Goal: Navigation & Orientation: Find specific page/section

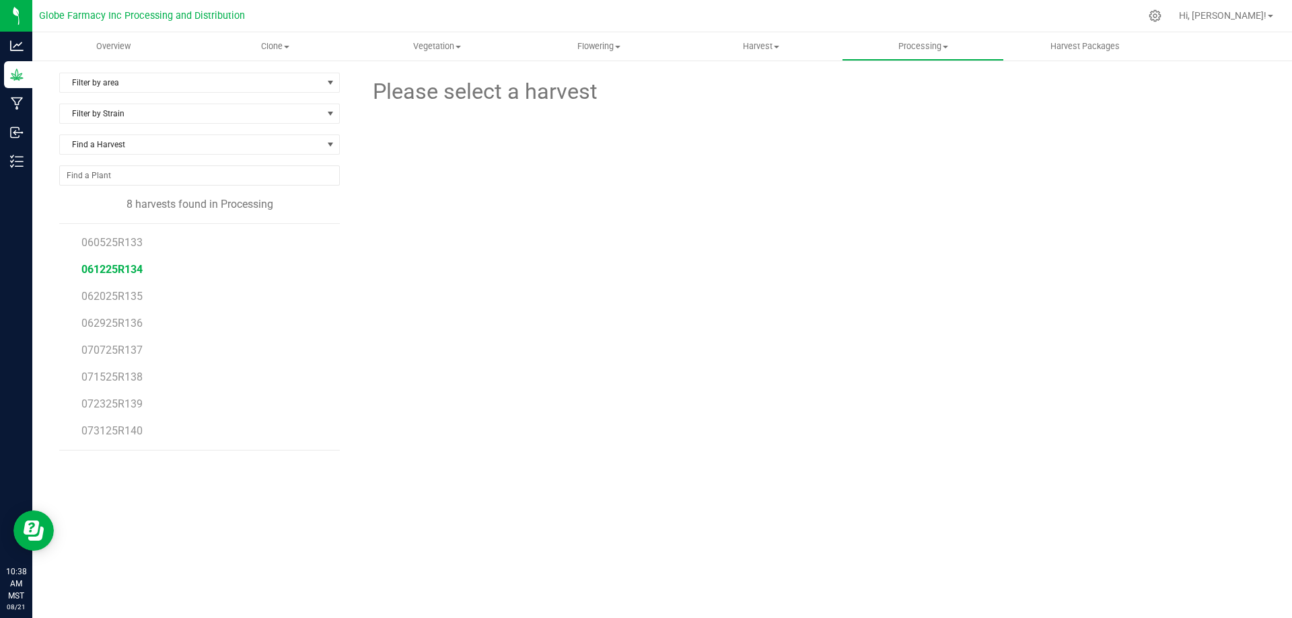
click at [139, 264] on span "061225R134" at bounding box center [111, 269] width 61 height 13
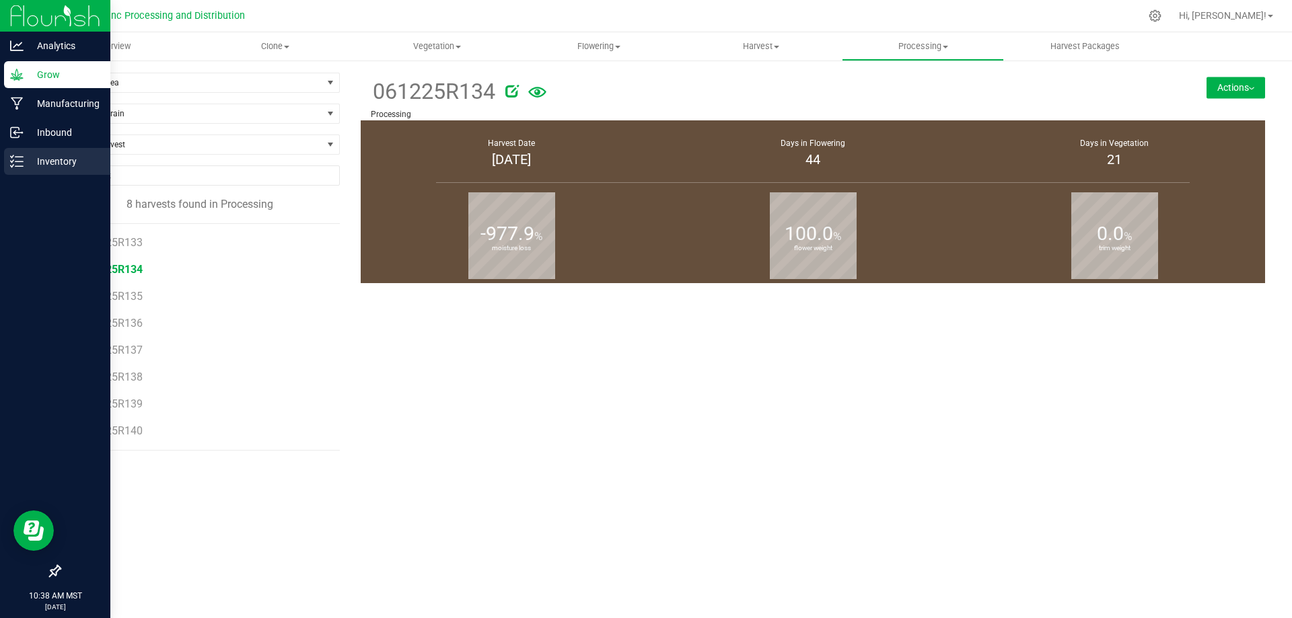
click at [17, 155] on icon at bounding box center [16, 161] width 13 height 13
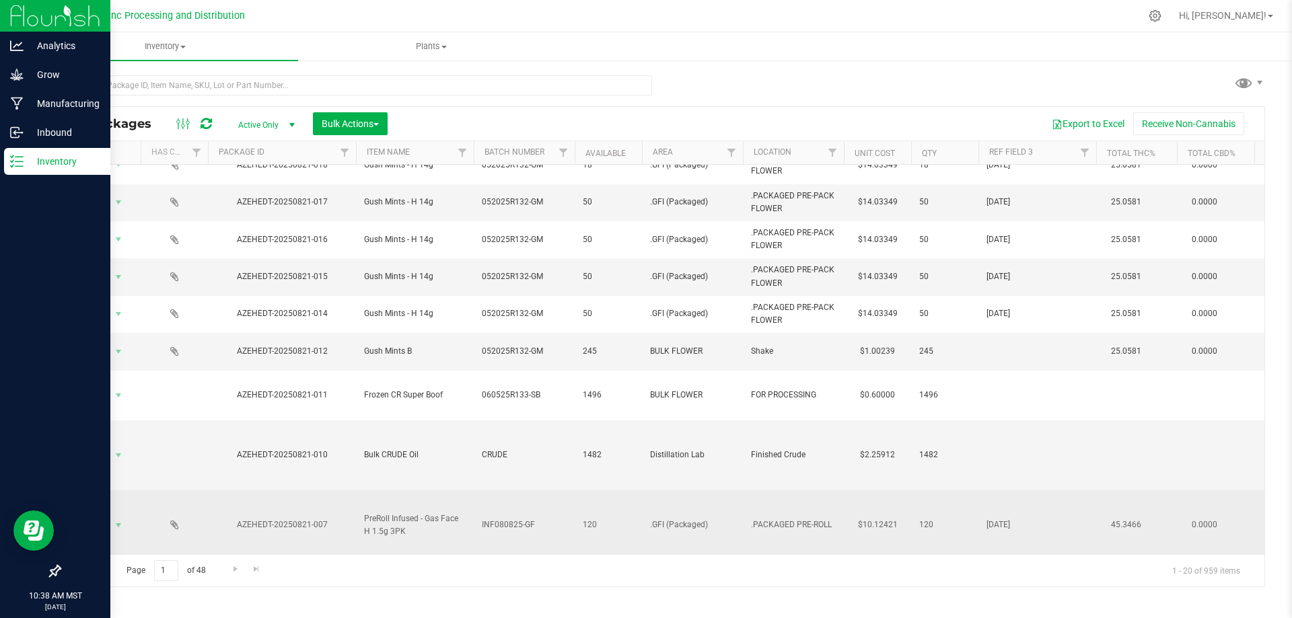
scroll to position [336, 0]
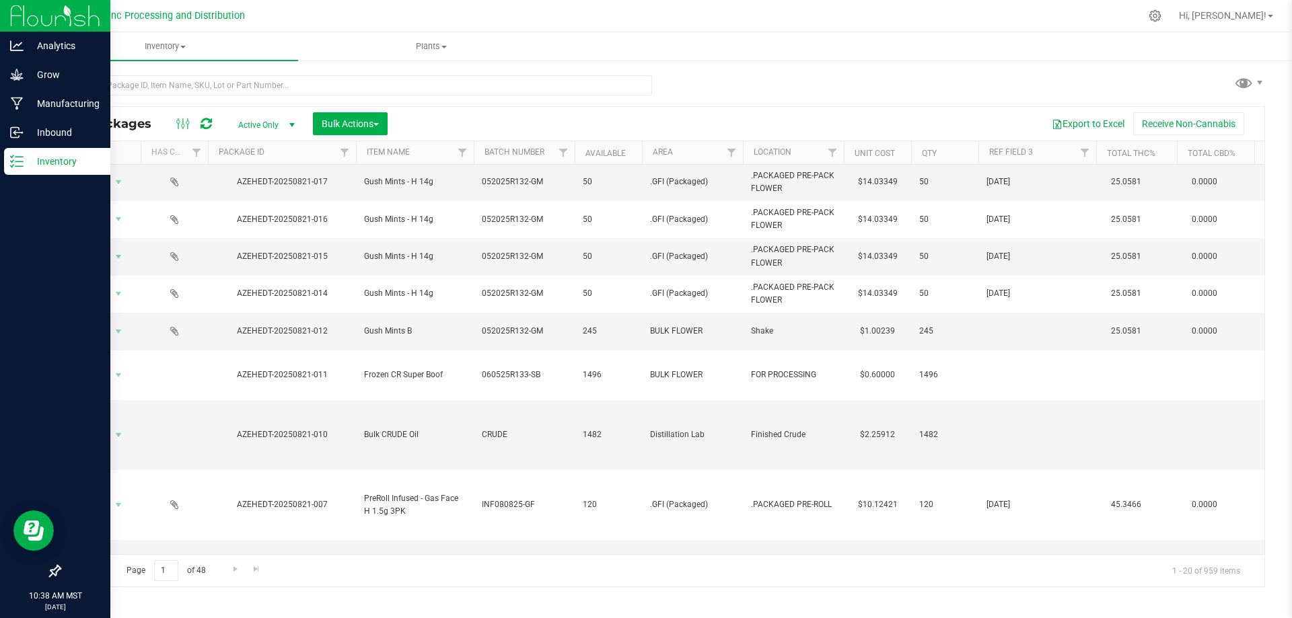
click at [224, 561] on div "Page 1 of 48 1 - 20 of 959 items" at bounding box center [662, 571] width 1205 height 32
click at [229, 559] on div "Page 1 of 48 1 - 20 of 959 items" at bounding box center [662, 571] width 1205 height 32
click at [230, 568] on span "Go to the next page" at bounding box center [235, 569] width 11 height 11
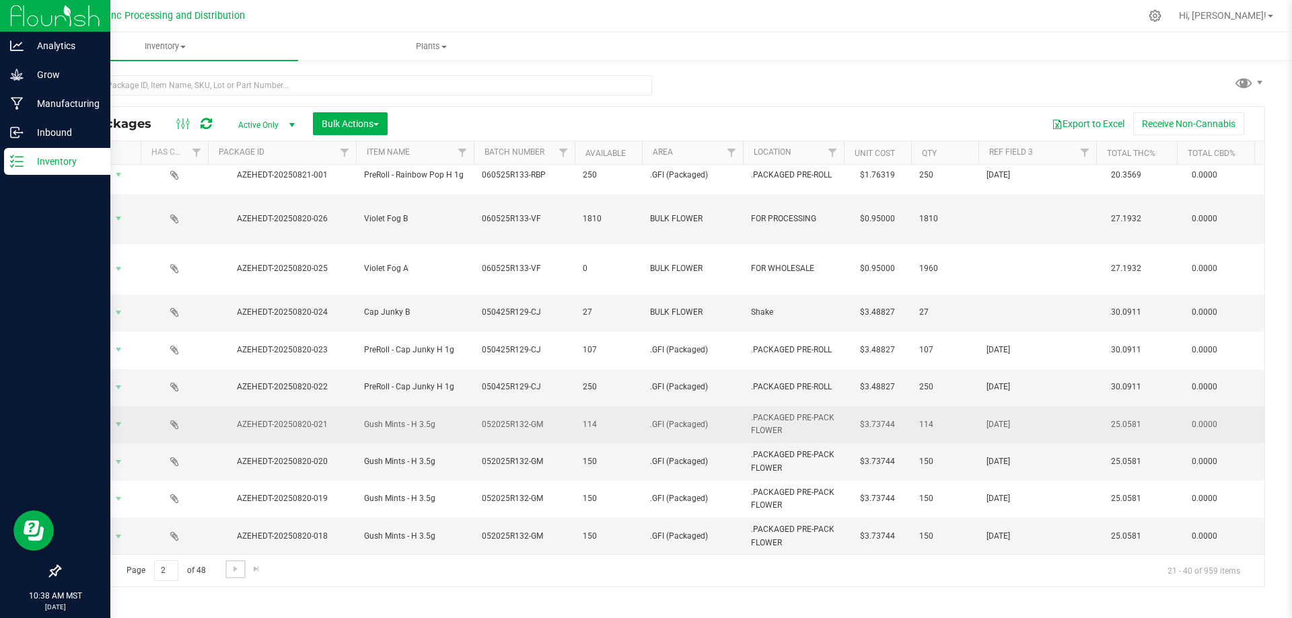
scroll to position [135, 0]
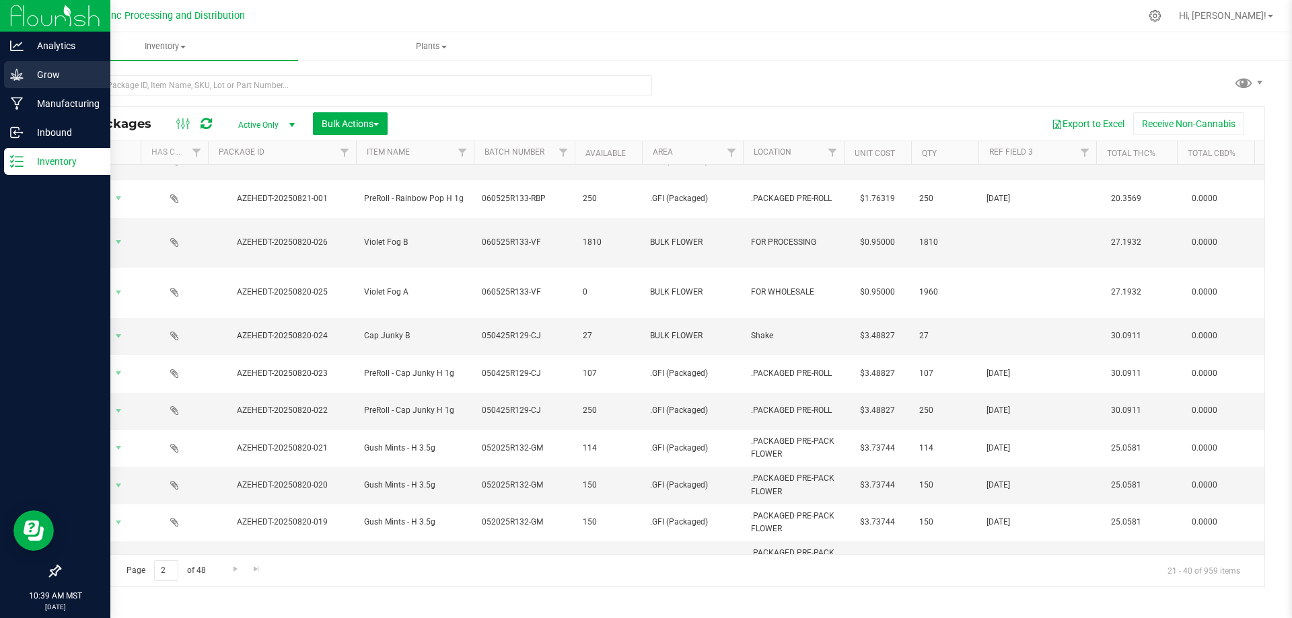
click at [47, 81] on p "Grow" at bounding box center [64, 75] width 81 height 16
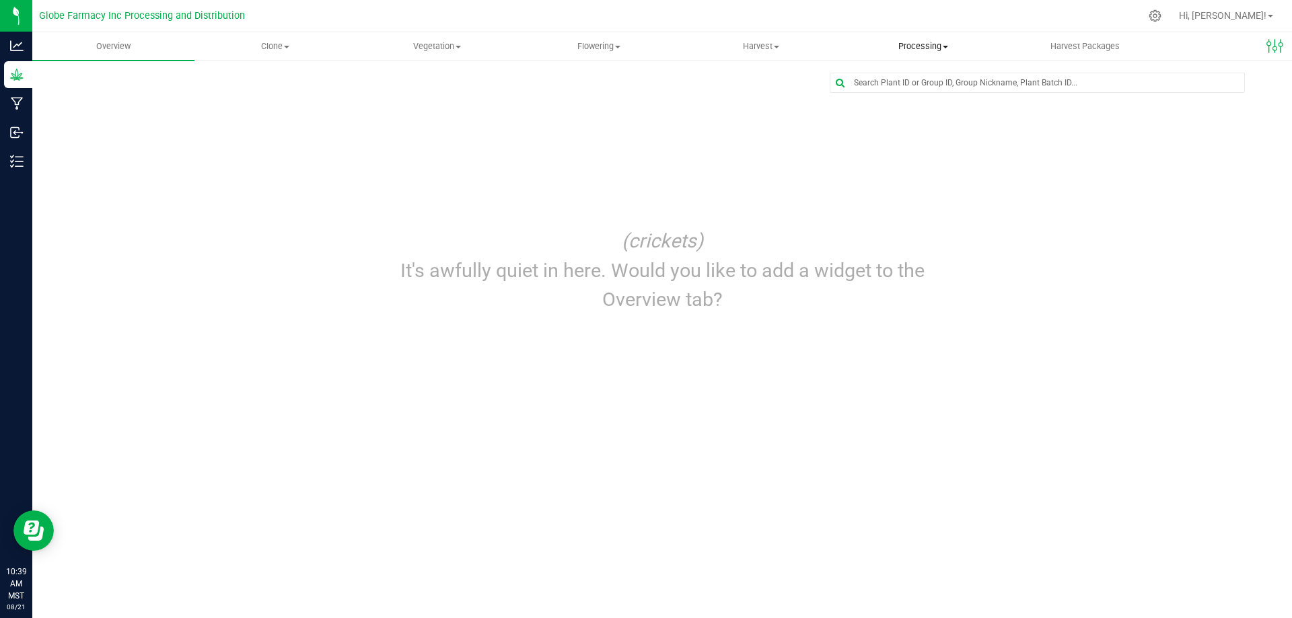
click at [913, 44] on span "Processing" at bounding box center [923, 46] width 161 height 12
click at [916, 101] on span "Processing harvests" at bounding box center [904, 97] width 125 height 11
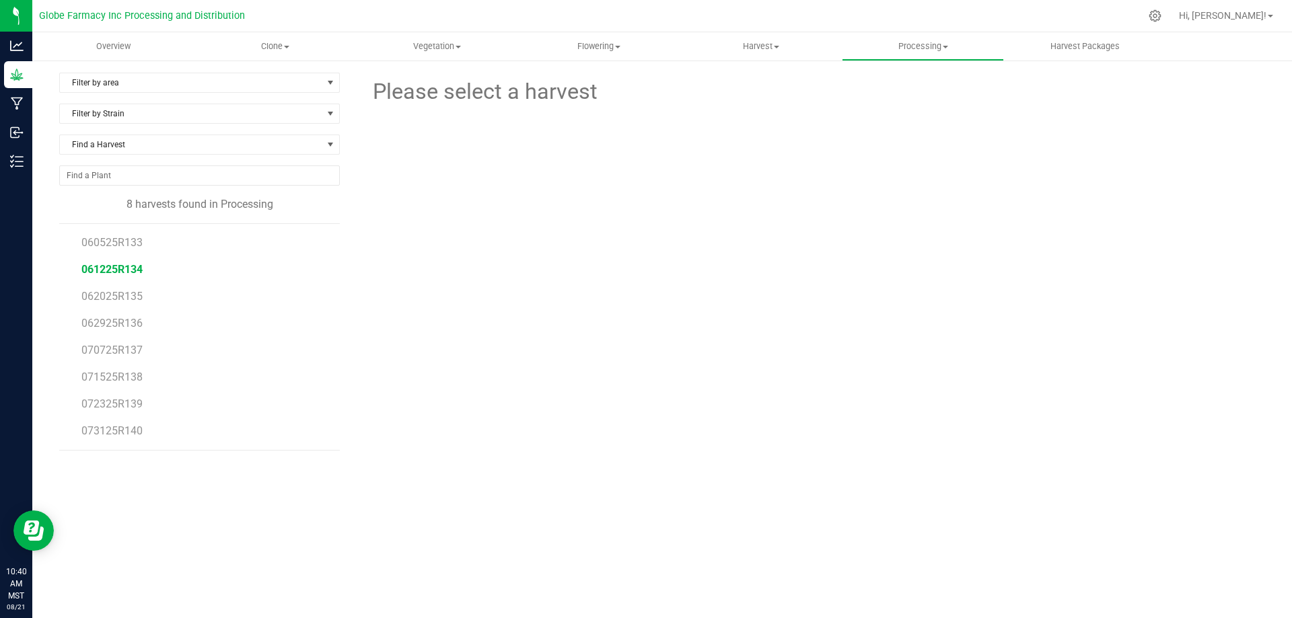
click at [107, 275] on span "061225R134" at bounding box center [111, 269] width 61 height 13
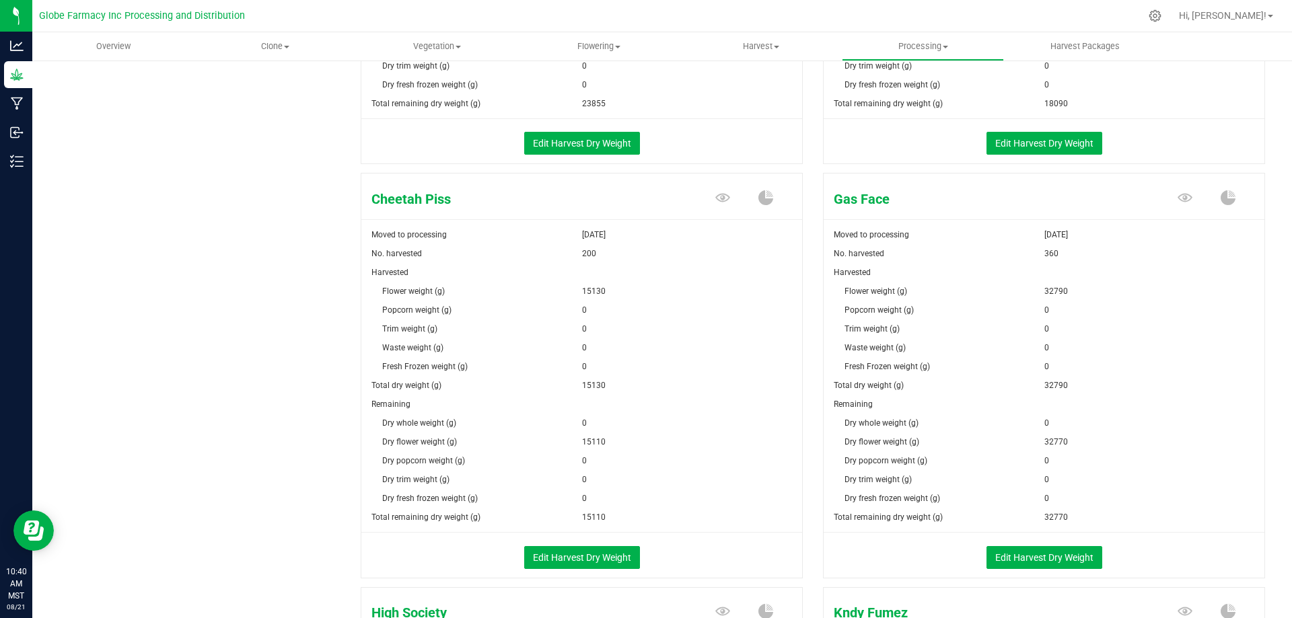
scroll to position [538, 0]
